Goal: Task Accomplishment & Management: Complete application form

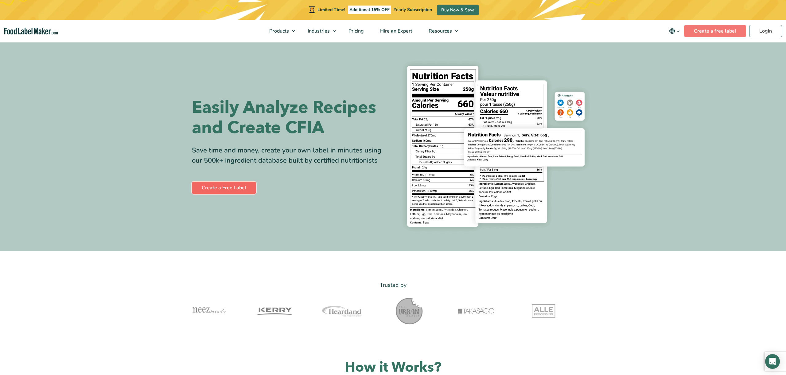
click at [222, 188] on link "Create a Free Label" at bounding box center [224, 187] width 64 height 12
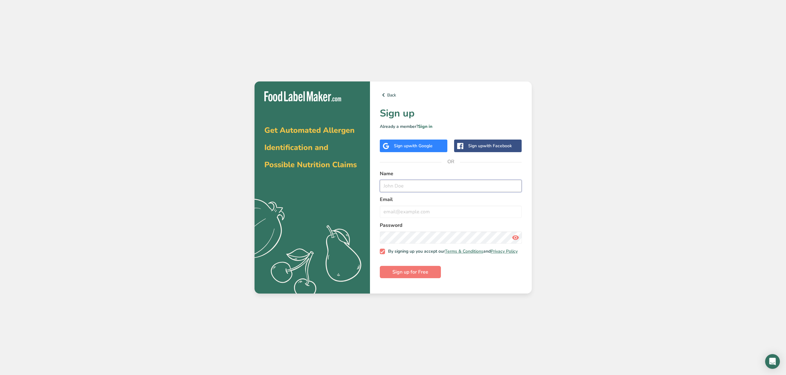
click at [412, 184] on input "text" at bounding box center [451, 186] width 142 height 12
type input "Sara K."
click at [406, 212] on input "email" at bounding box center [451, 211] width 142 height 12
type input "saraodyssey@hotmail.com"
click at [517, 238] on icon at bounding box center [515, 237] width 7 height 11
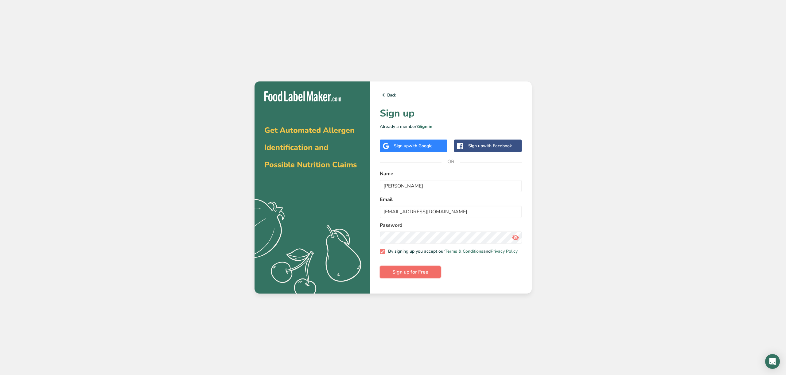
click at [418, 273] on span "Sign up for Free" at bounding box center [410, 271] width 36 height 7
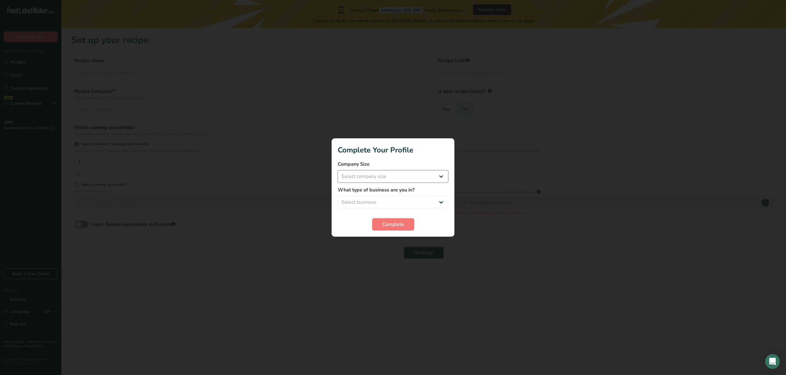
click at [443, 176] on select "Select company size Fewer than 10 Employees 10 to 50 Employees 51 to 500 Employ…" at bounding box center [393, 176] width 111 height 12
select select "1"
click at [446, 203] on select "Select business Packaged Food Manufacturer Restaurant & Cafe Bakery Meal Plans …" at bounding box center [393, 202] width 111 height 12
select select "8"
click at [394, 223] on span "Complete" at bounding box center [393, 223] width 22 height 7
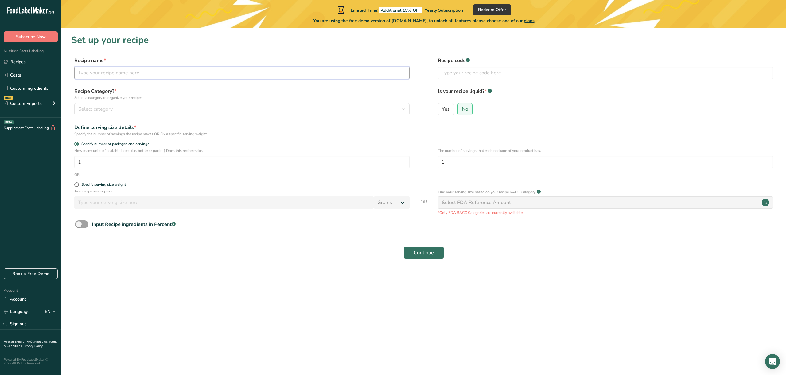
click at [106, 71] on input "text" at bounding box center [241, 73] width 335 height 12
type input "Summer Sausage"
click at [93, 108] on span "Select category" at bounding box center [95, 108] width 34 height 7
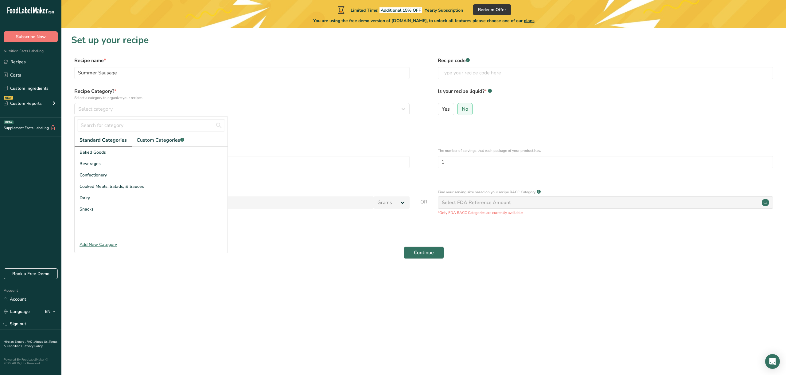
click at [98, 243] on div "Add New Category" at bounding box center [151, 244] width 153 height 6
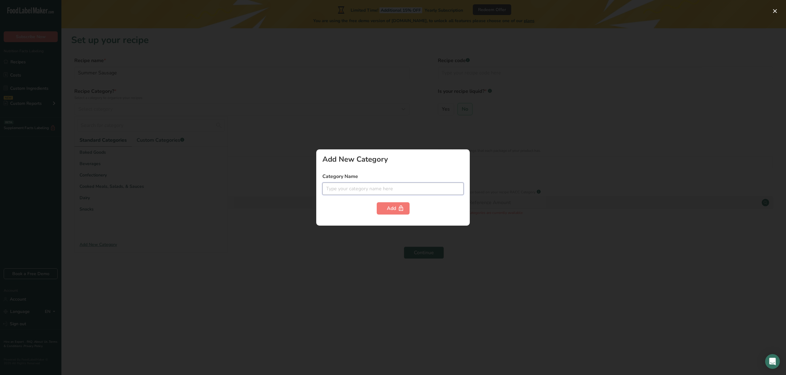
click at [352, 189] on input "text" at bounding box center [392, 188] width 141 height 12
type input "sausage"
click at [393, 208] on div "Add" at bounding box center [393, 208] width 13 height 7
click at [392, 208] on div "Add" at bounding box center [393, 208] width 13 height 7
click at [440, 195] on span "plans" at bounding box center [442, 195] width 11 height 6
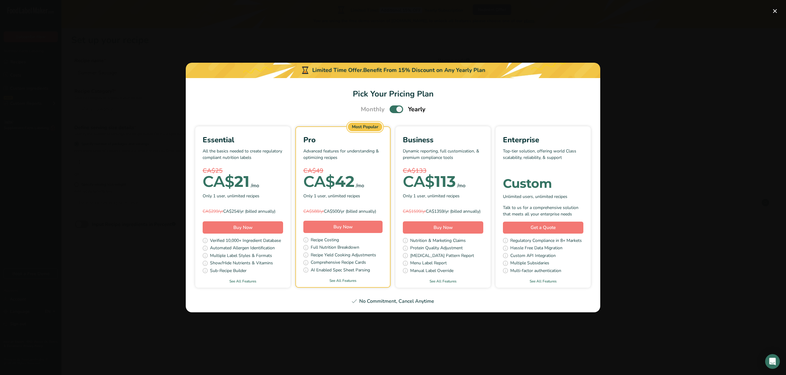
click at [776, 11] on button "Pick Your Pricing Plan Modal" at bounding box center [775, 11] width 10 height 10
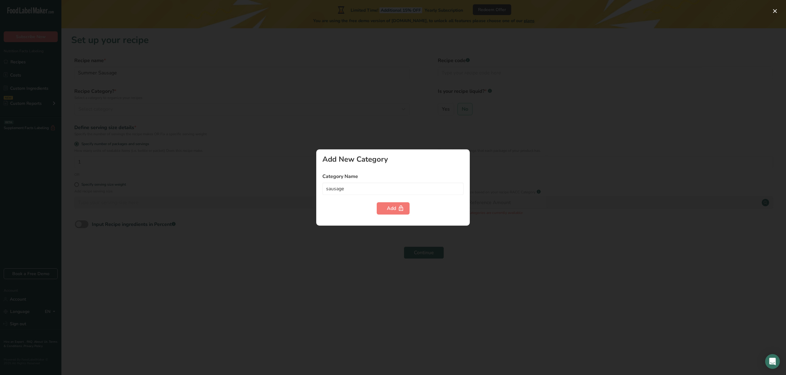
click at [275, 197] on div at bounding box center [393, 187] width 786 height 375
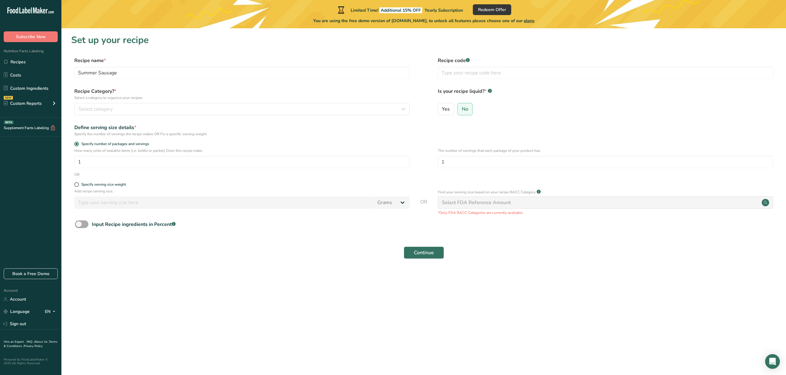
click at [86, 225] on span at bounding box center [82, 224] width 14 height 8
click at [79, 225] on input "Input Recipe ingredients in Percent .a-a{fill:#347362;}.b-a{fill:#fff;}" at bounding box center [77, 224] width 4 height 4
checkbox input "true"
click at [465, 109] on span "No" at bounding box center [465, 109] width 6 height 6
click at [462, 109] on input "No" at bounding box center [460, 109] width 4 height 4
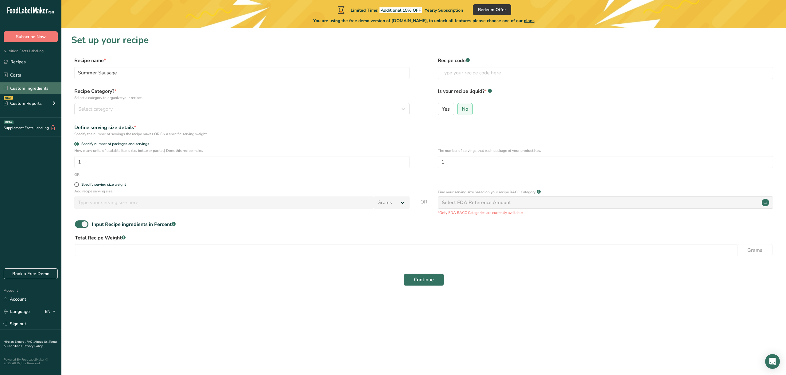
click at [38, 86] on link "Custom Ingredients" at bounding box center [30, 88] width 61 height 12
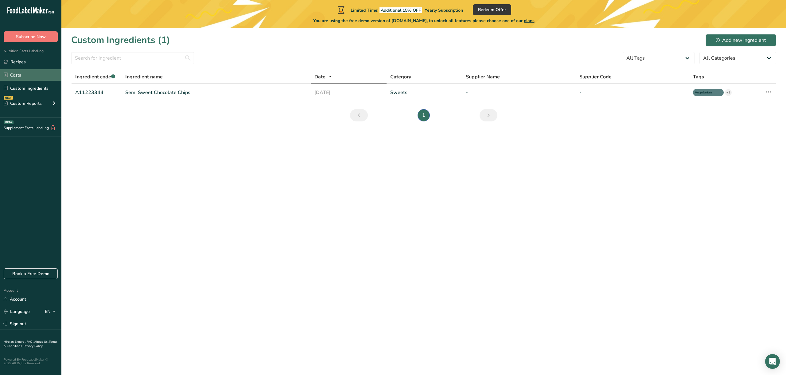
click at [19, 74] on link "Costs" at bounding box center [30, 75] width 61 height 12
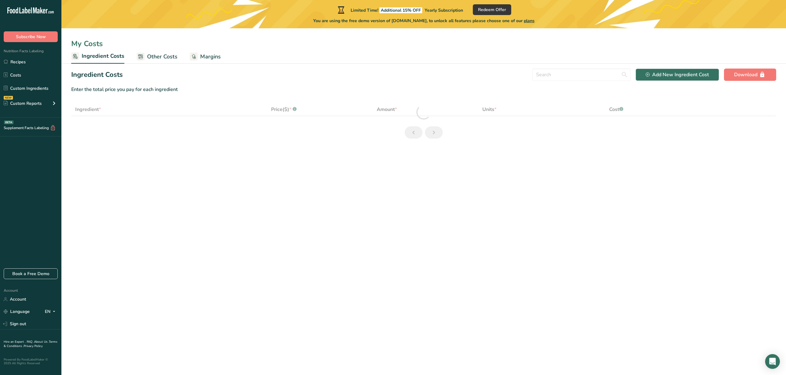
select select "1"
